Goal: Answer question/provide support

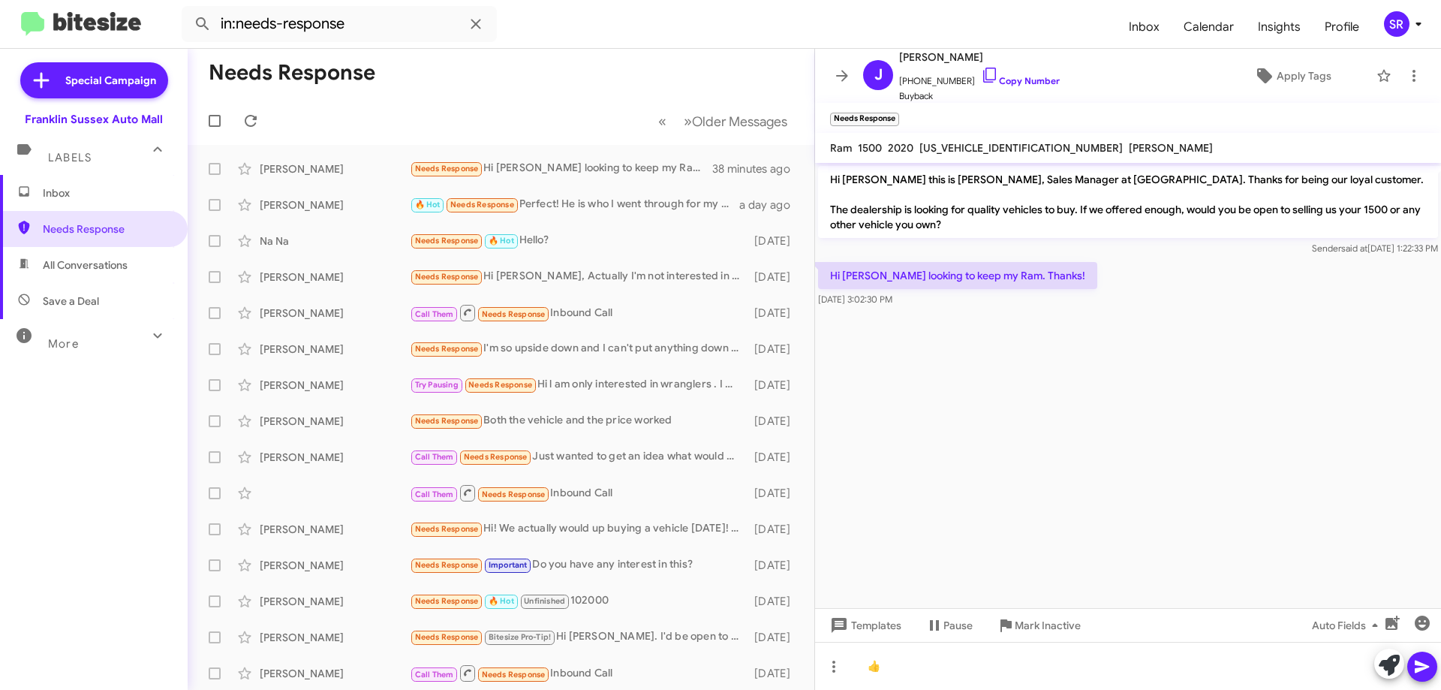
click at [71, 200] on span "Inbox" at bounding box center [107, 192] width 128 height 15
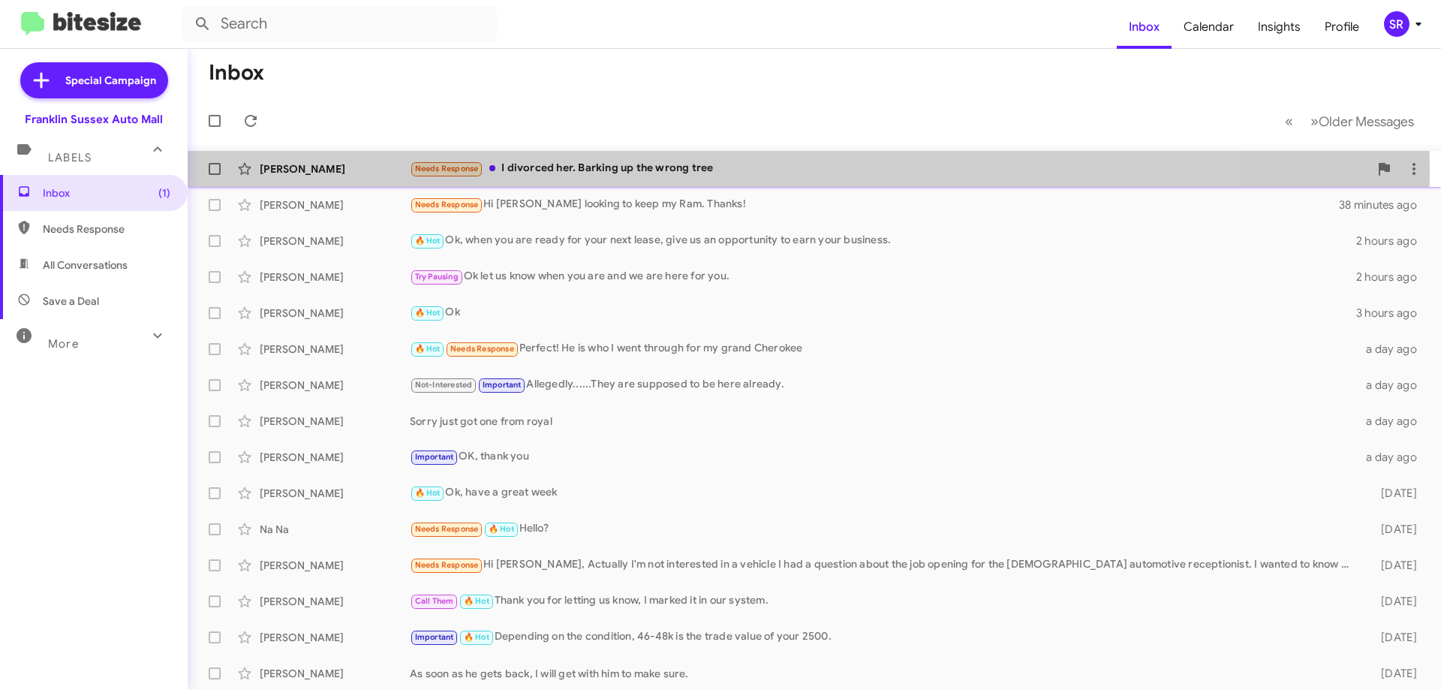
click at [572, 171] on div "Needs Response I divorced her. Barking up the wrong tree" at bounding box center [889, 168] width 959 height 17
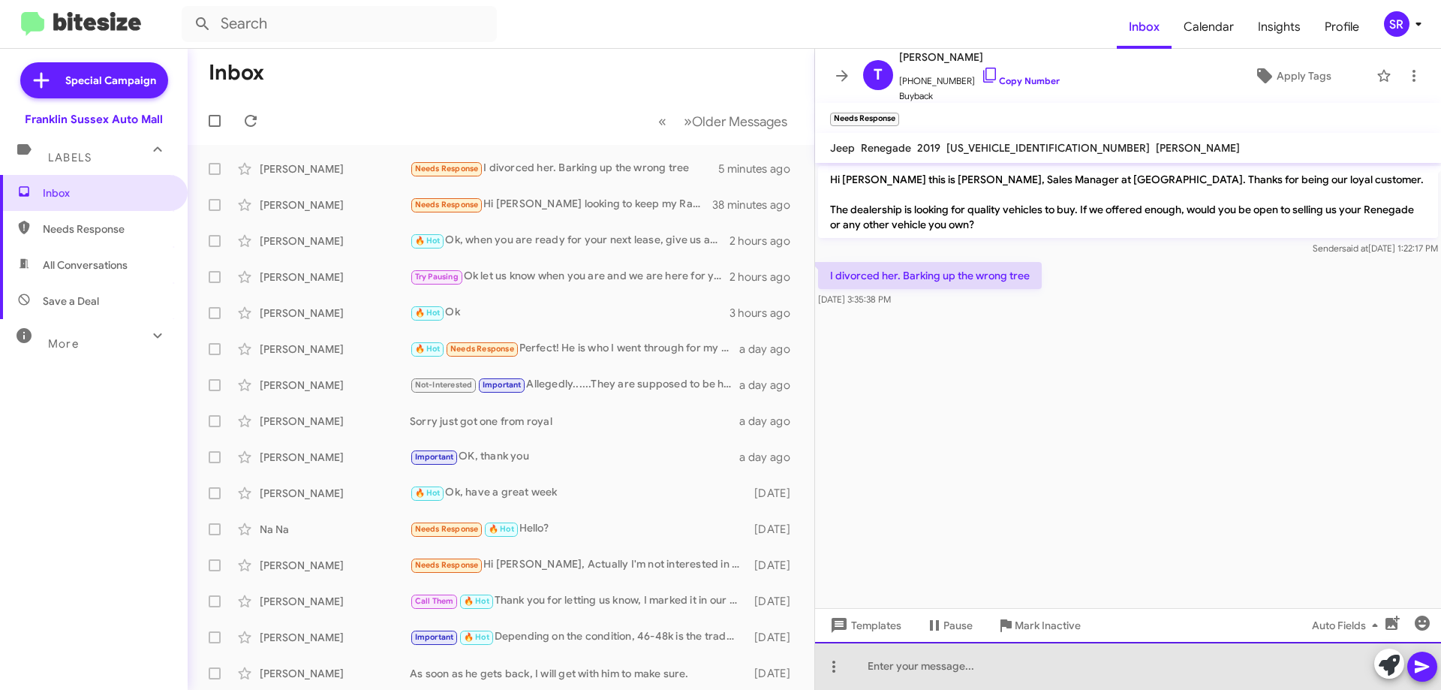
click at [964, 663] on div at bounding box center [1128, 666] width 626 height 48
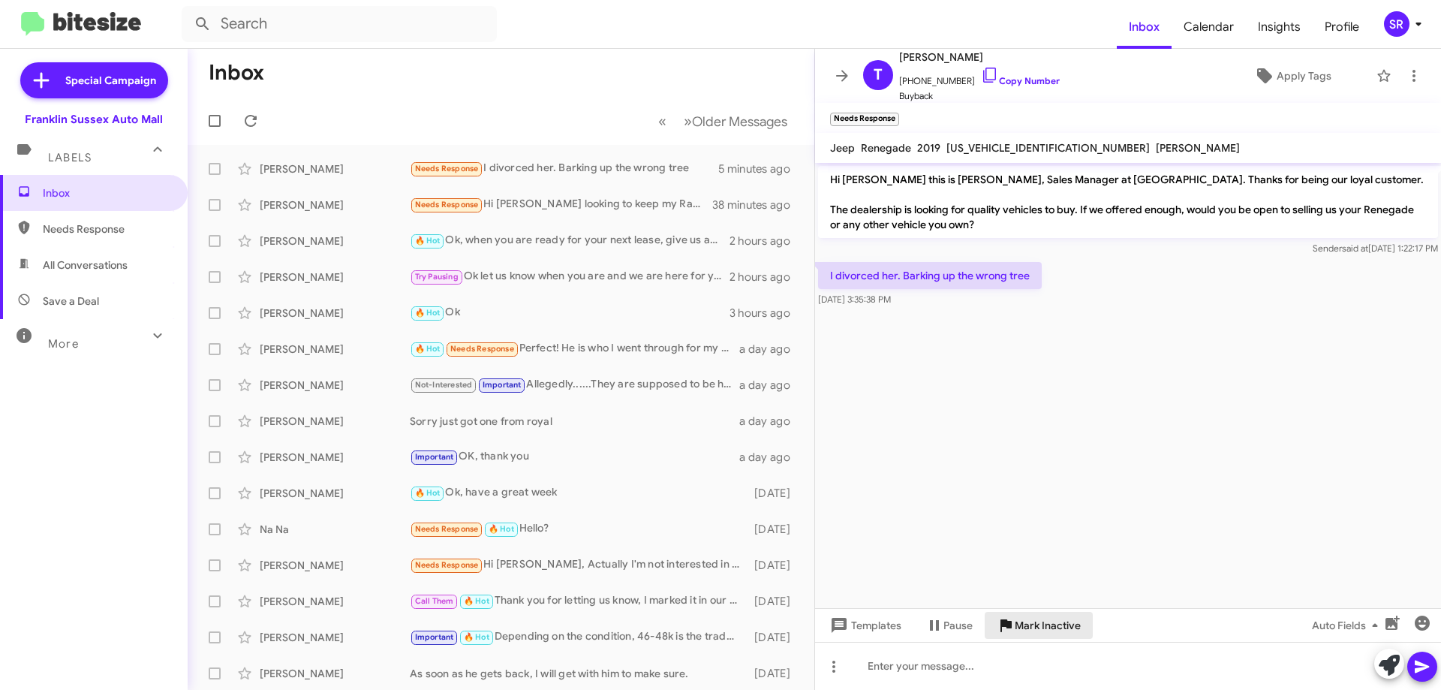
click at [1070, 628] on span "Mark Inactive" at bounding box center [1048, 625] width 66 height 27
